Goal: Obtain resource: Obtain resource

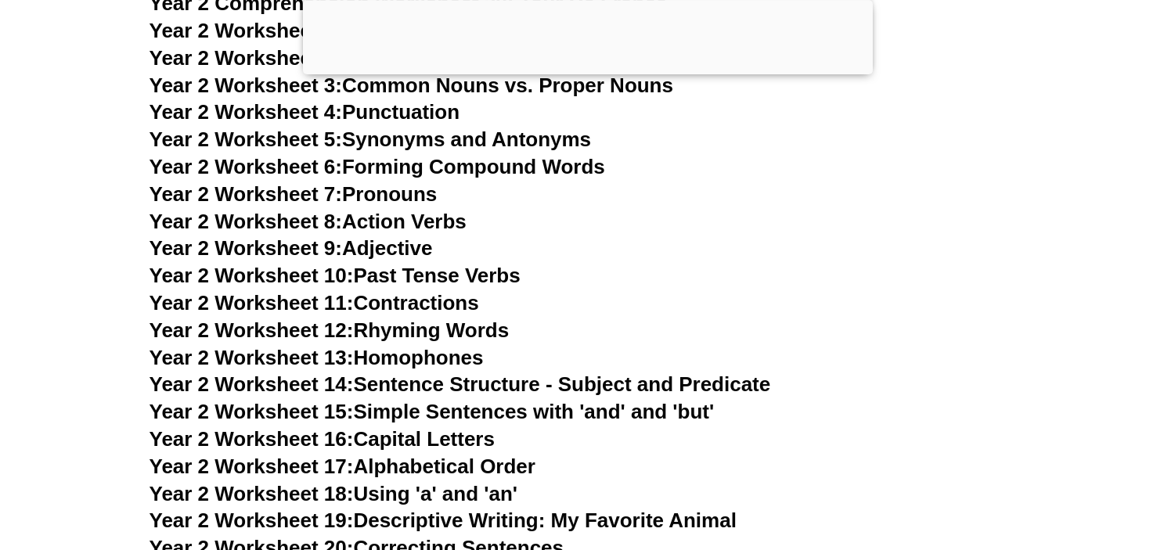
scroll to position [8288, 0]
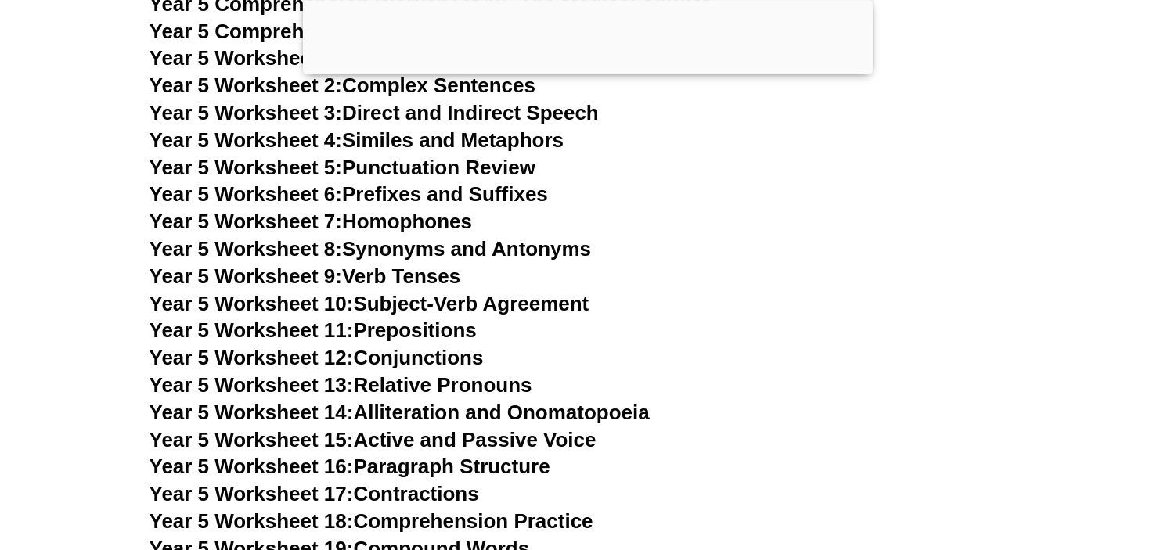
click at [448, 274] on link "Year 5 Worksheet 9: Verb Tenses" at bounding box center [306, 276] width 312 height 23
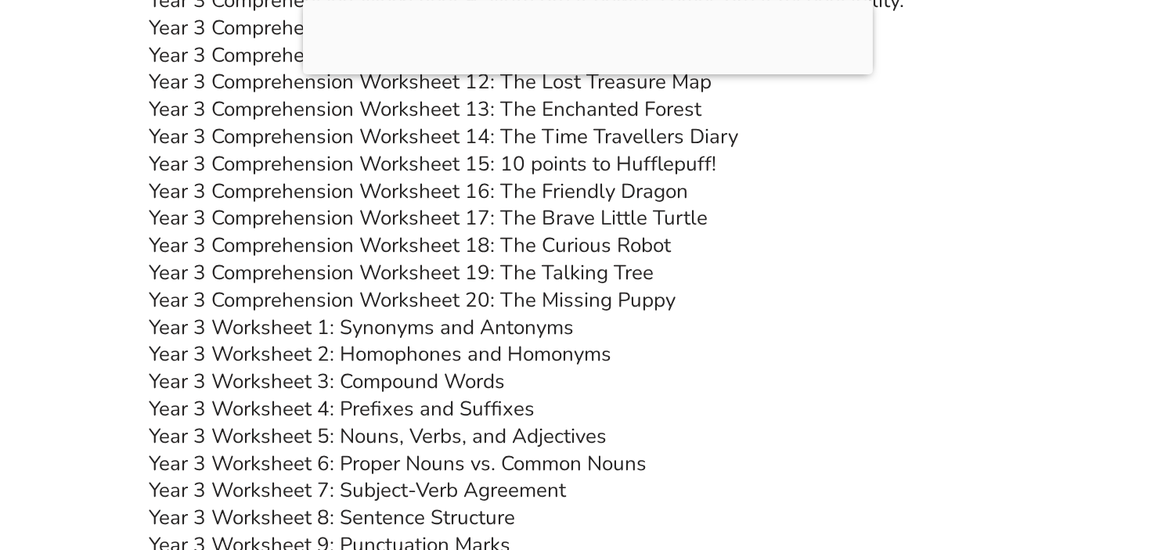
scroll to position [5850, 0]
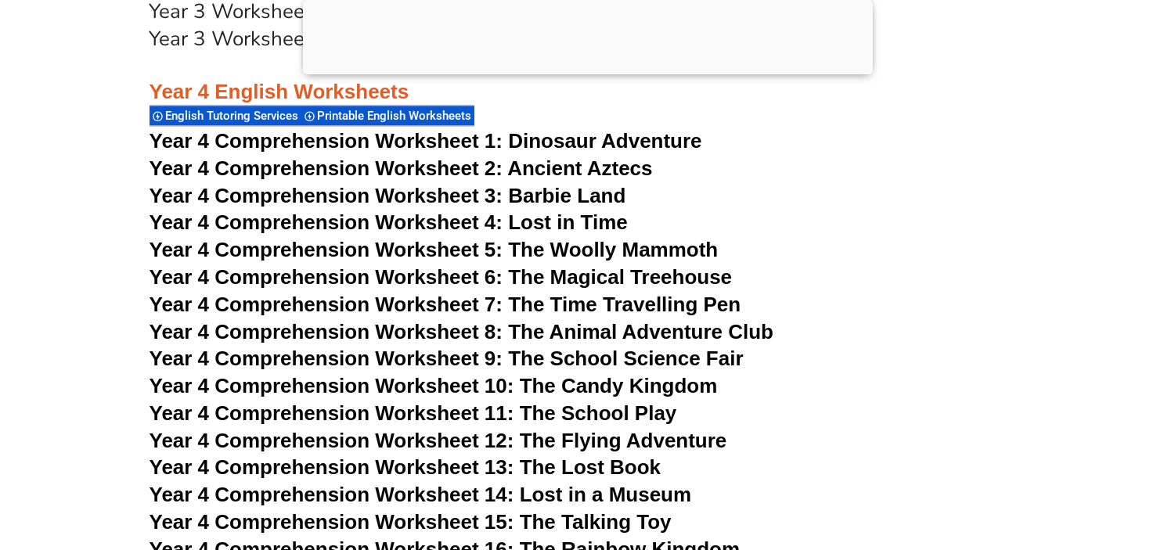
scroll to position [6662, 0]
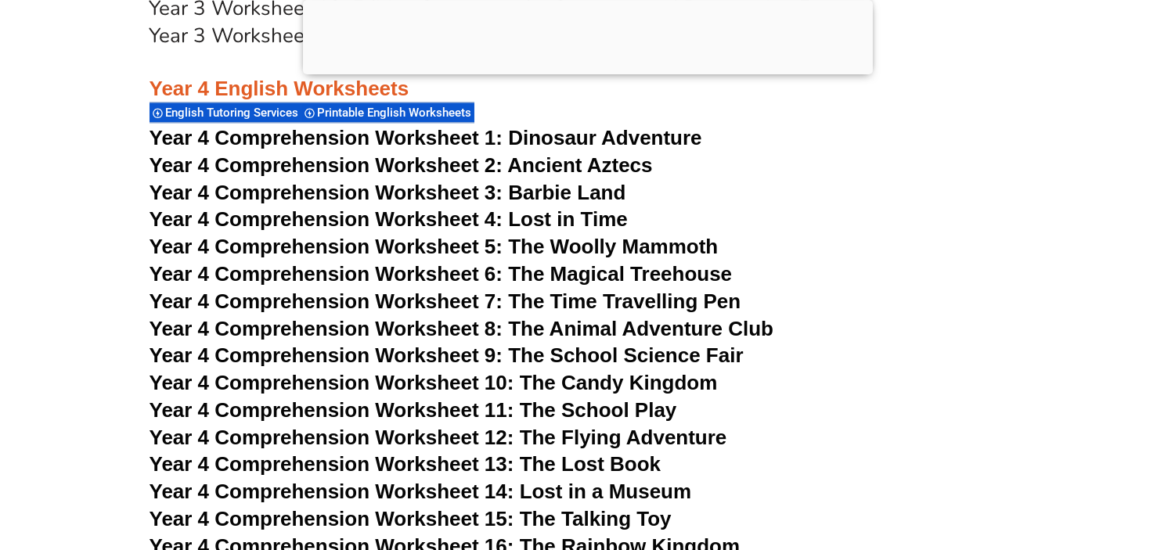
click at [451, 223] on span "Year 4 Comprehension Worksheet 4: Lost in Time" at bounding box center [389, 218] width 478 height 23
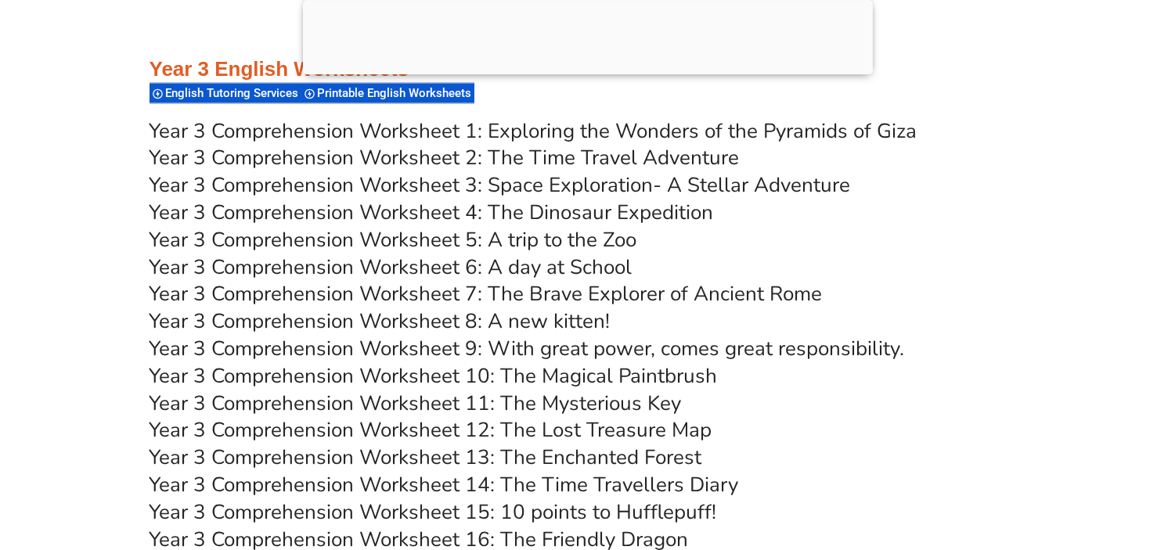
scroll to position [5403, 0]
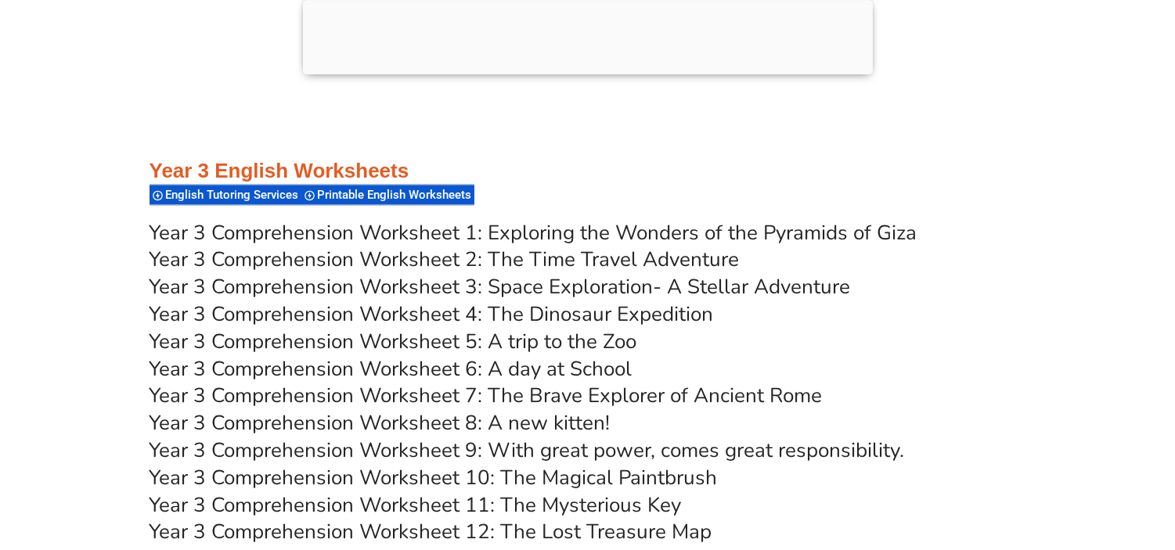
click at [510, 233] on link "Year 3 Comprehension Worksheet 1: Exploring the Wonders of the Pyramids of Giza" at bounding box center [534, 232] width 768 height 27
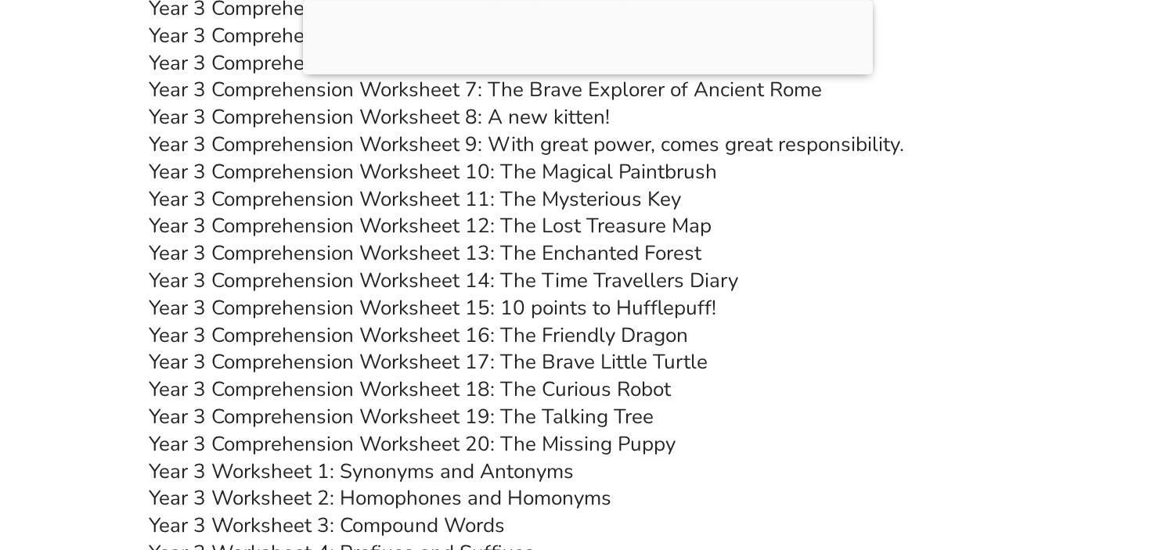
scroll to position [5727, 0]
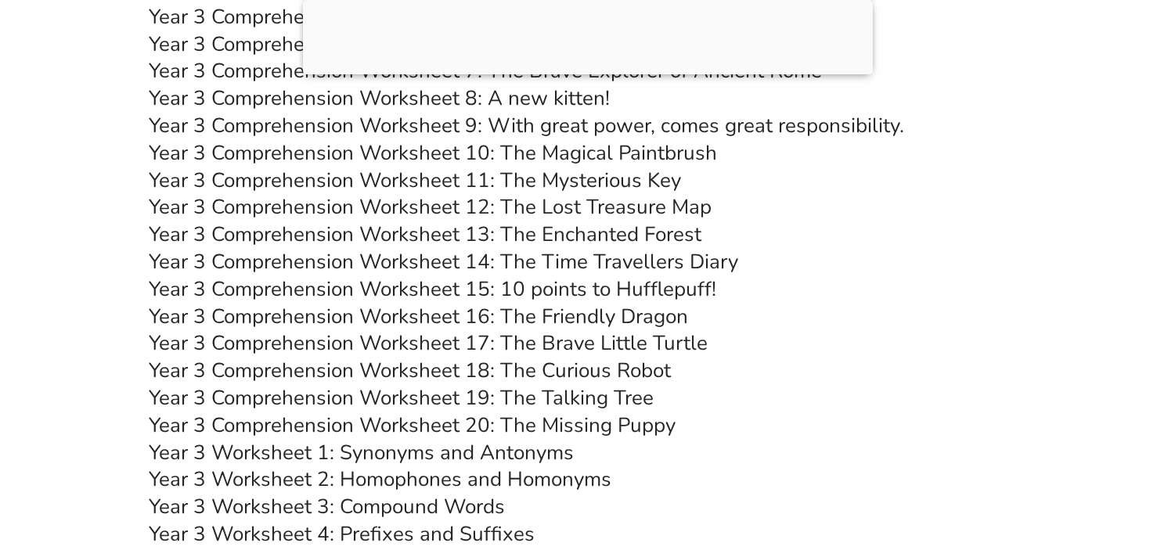
click at [904, 235] on h3 "Year 3 Comprehension Worksheet 13: The Enchanted Forest" at bounding box center [588, 235] width 877 height 27
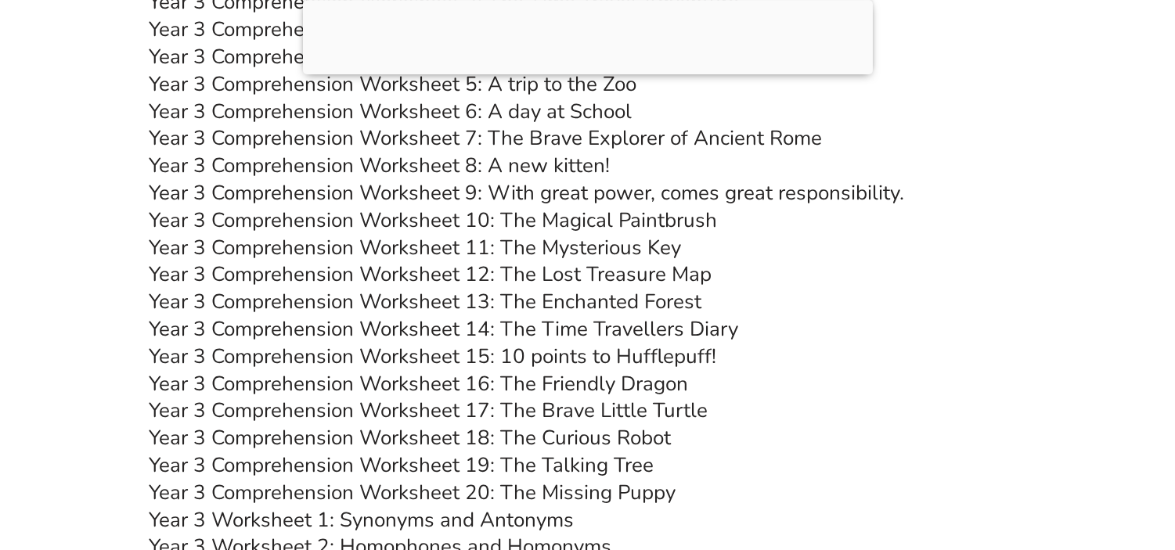
scroll to position [5835, 0]
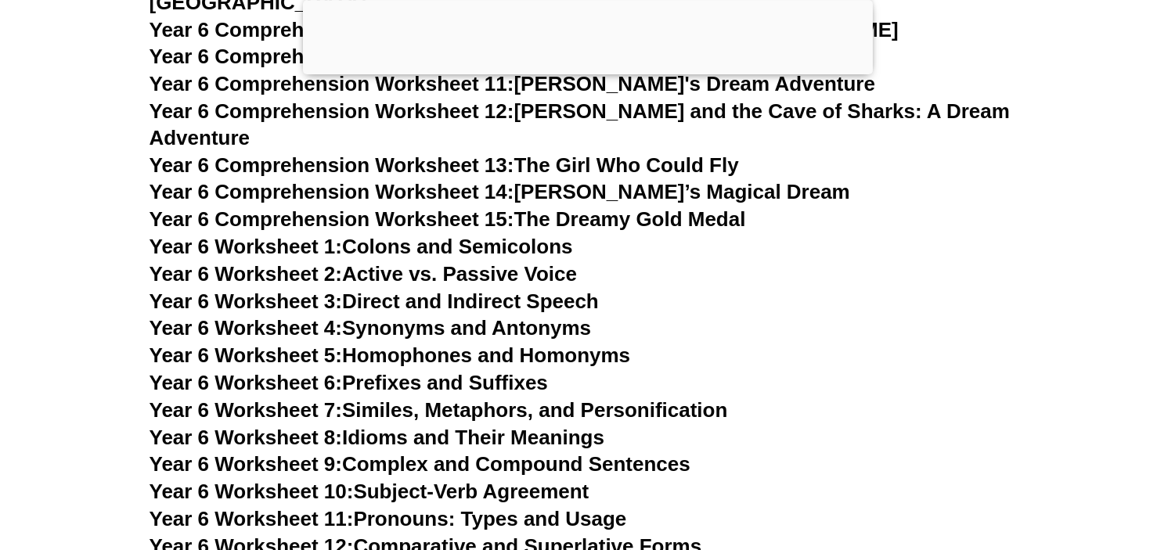
scroll to position [8842, 0]
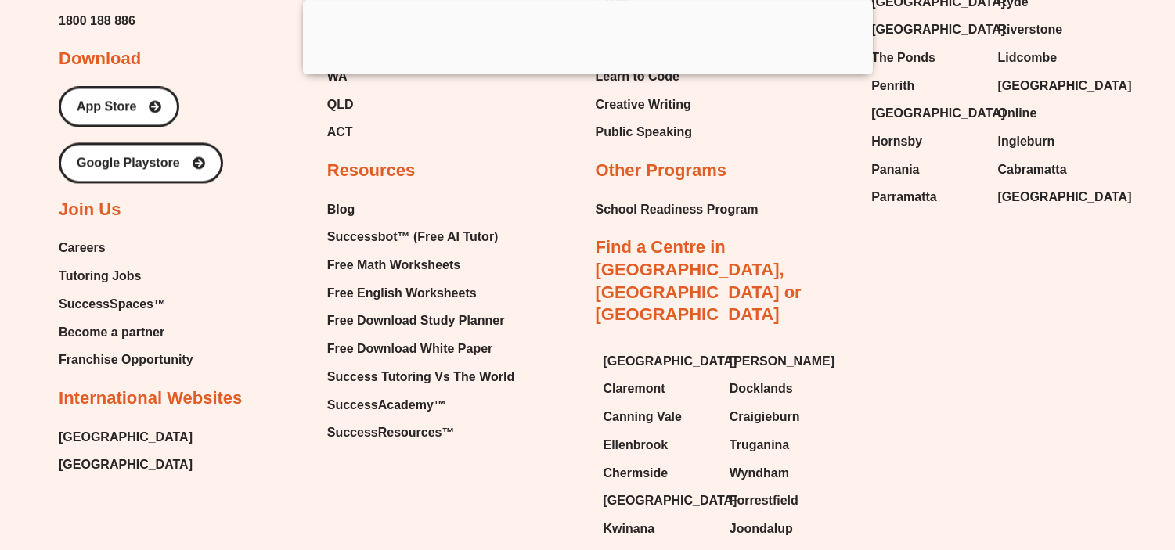
scroll to position [16671, 0]
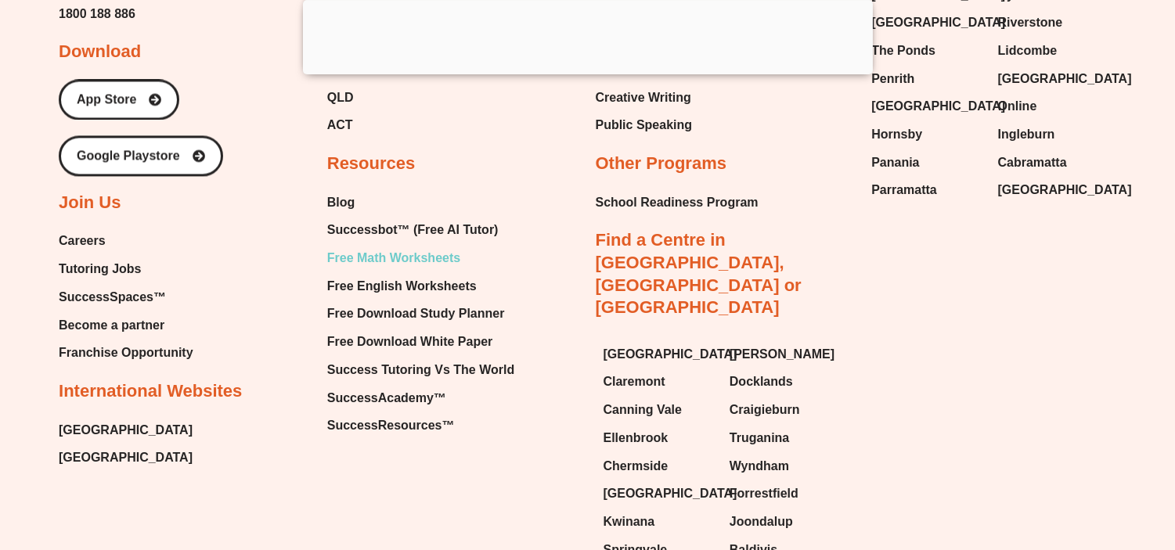
click at [409, 247] on span "Free Math Worksheets" at bounding box center [393, 258] width 133 height 23
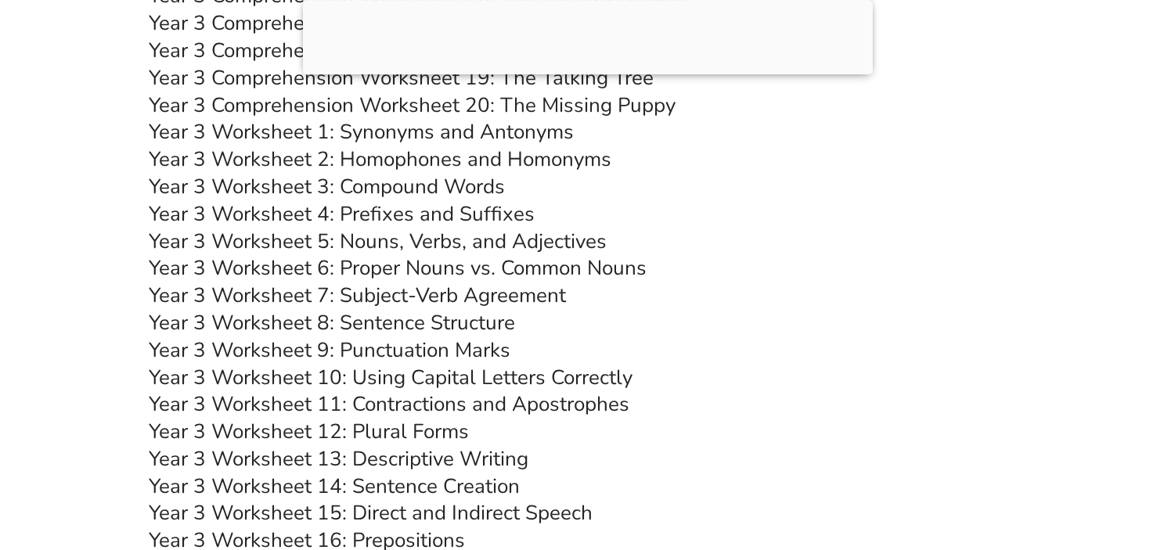
scroll to position [5713, 0]
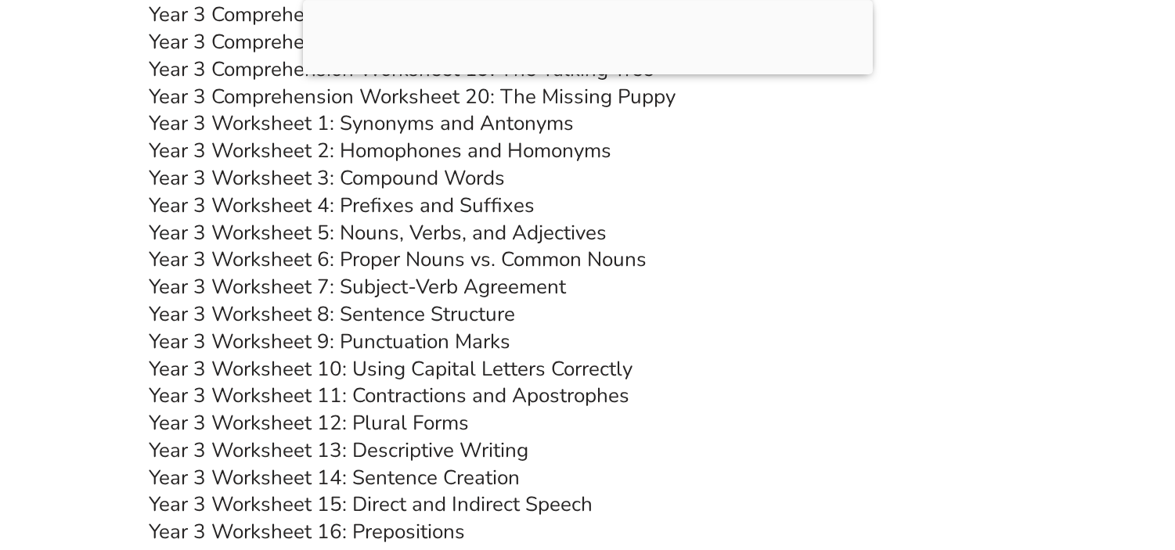
click at [409, 229] on link "Year 3 Worksheet 5: Nouns, Verbs, and Adjectives" at bounding box center [379, 232] width 458 height 27
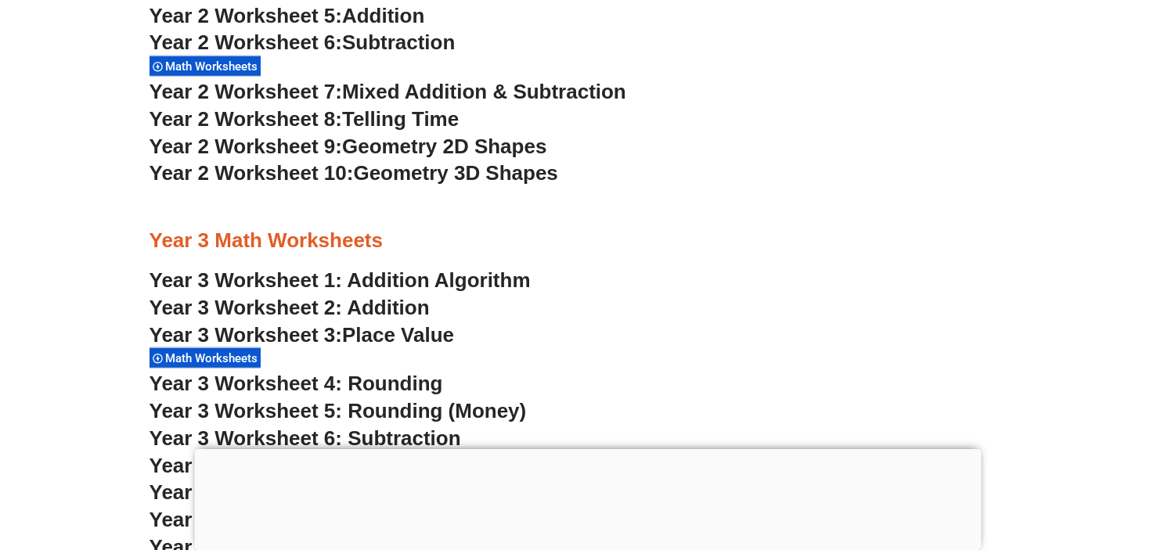
scroll to position [2169, 0]
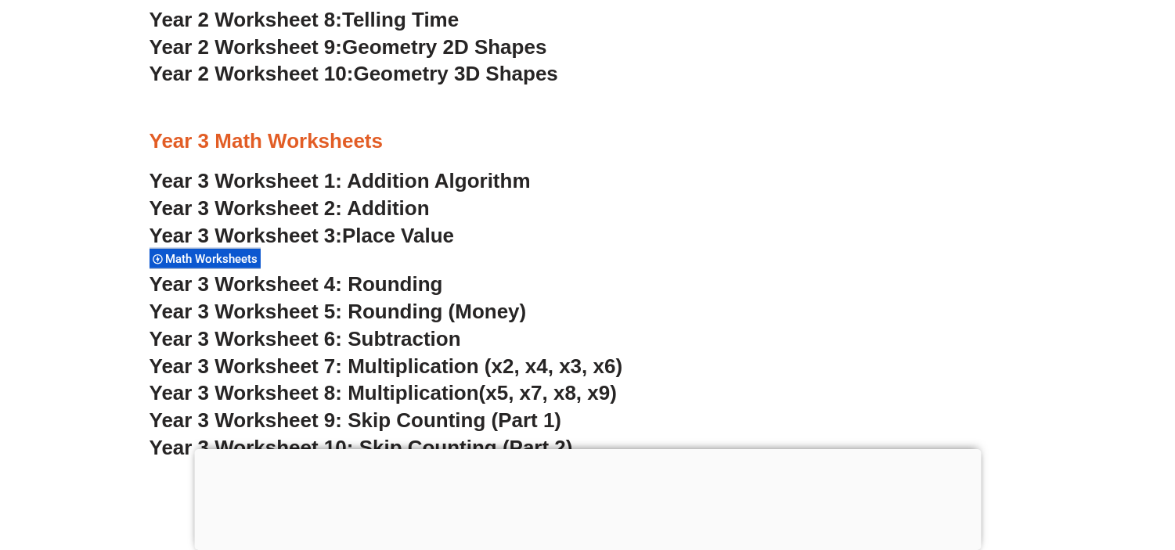
click at [370, 335] on span "Year 3 Worksheet 6: Subtraction" at bounding box center [306, 338] width 312 height 23
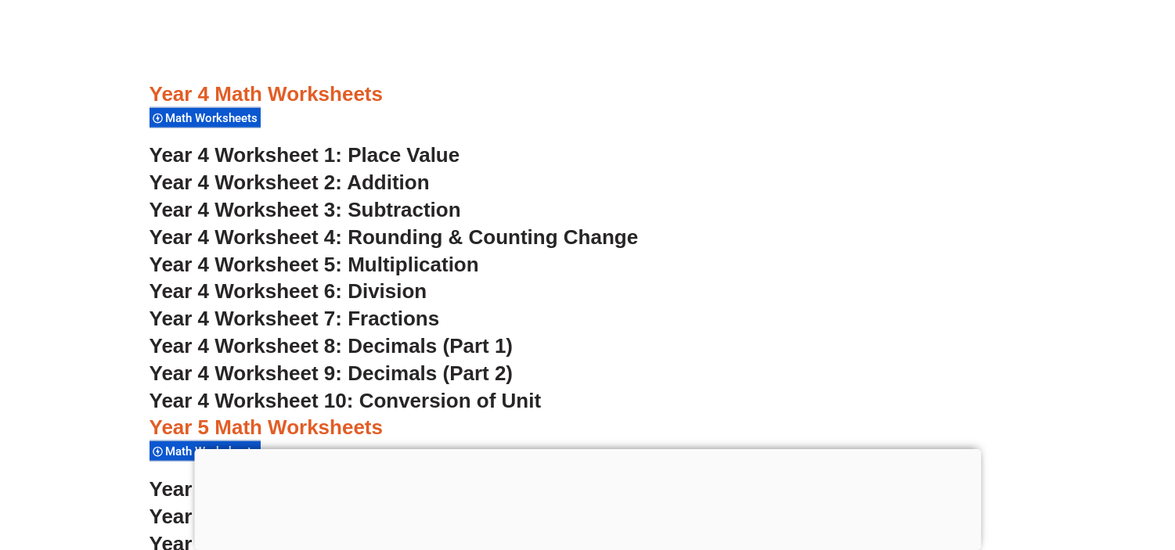
scroll to position [2876, 0]
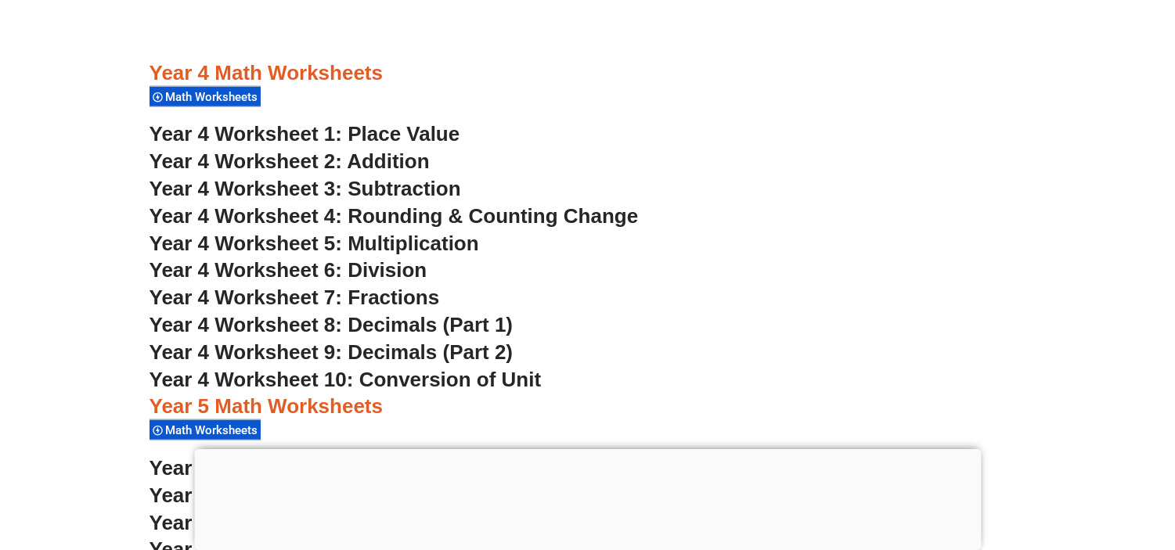
click at [411, 184] on span "Year 4 Worksheet 3: Subtraction" at bounding box center [306, 188] width 312 height 23
